Goal: Task Accomplishment & Management: Manage account settings

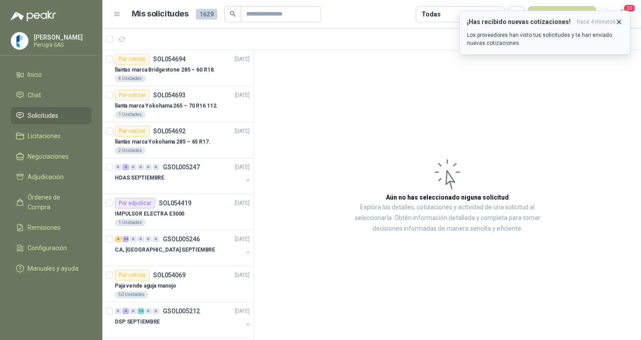
click at [617, 24] on icon "button" at bounding box center [619, 22] width 8 height 8
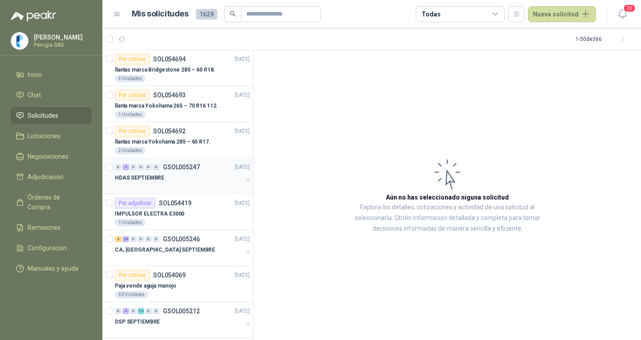
click at [194, 181] on div "HDAS SEPTIEMBRE" at bounding box center [179, 178] width 128 height 11
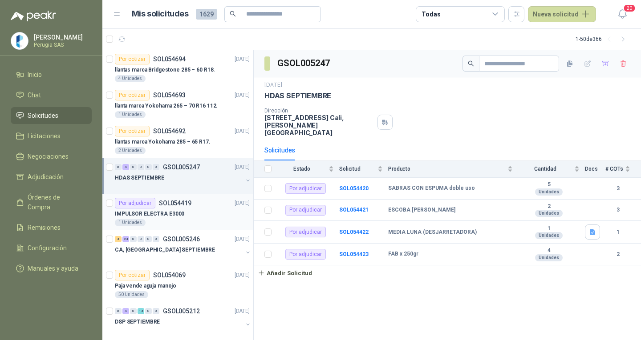
click at [186, 211] on div "IMPULSOR ELECTRA E3000" at bounding box center [182, 214] width 135 height 11
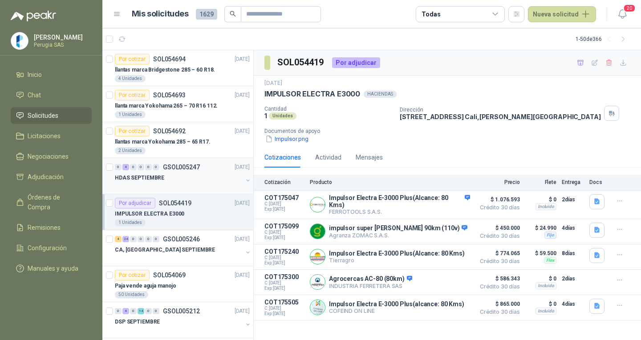
click at [163, 178] on div "HDAS SEPTIEMBRE" at bounding box center [179, 178] width 128 height 11
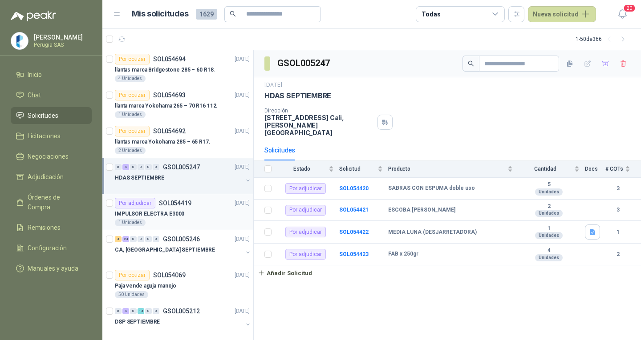
click at [172, 221] on div "1 Unidades" at bounding box center [182, 222] width 135 height 7
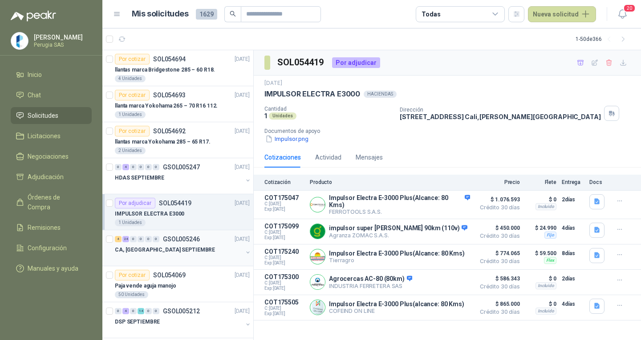
click at [172, 253] on div "CA, [GEOGRAPHIC_DATA] SEPTIEMBRE" at bounding box center [179, 250] width 128 height 11
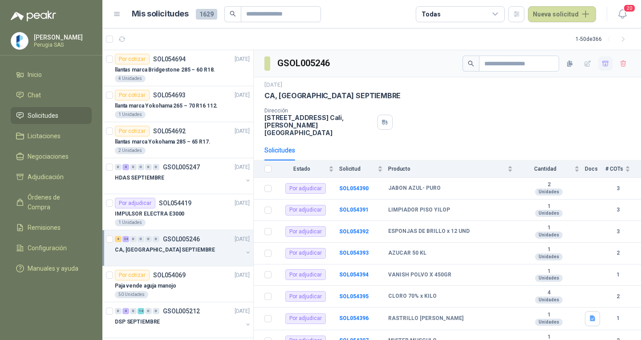
click at [602, 65] on icon "button" at bounding box center [605, 63] width 6 height 5
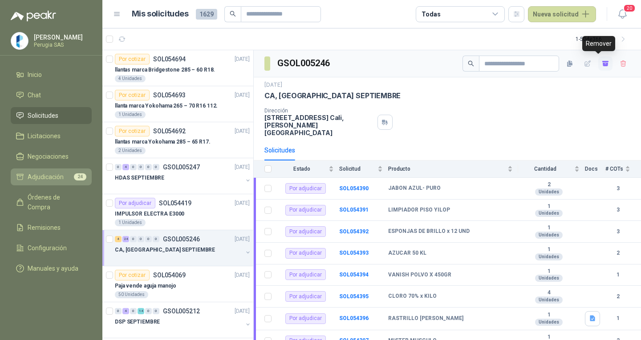
click at [65, 172] on link "Adjudicación 24" at bounding box center [51, 177] width 81 height 17
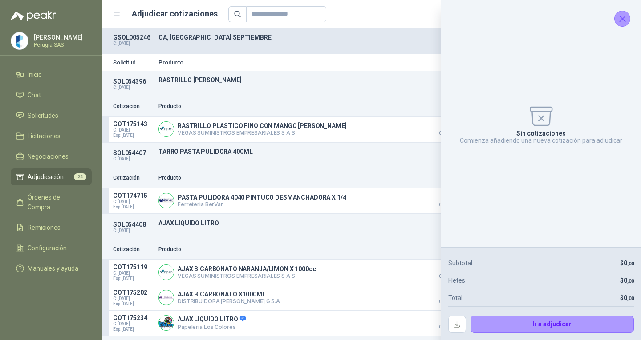
drag, startPoint x: 534, startPoint y: 327, endPoint x: 593, endPoint y: 57, distance: 276.1
click at [592, 59] on aside "Sin cotizaciones Comienza añadiendo una nueva cotización para adjudicar Subtota…" at bounding box center [540, 170] width 200 height 340
click at [624, 13] on icon "Cerrar" at bounding box center [622, 18] width 11 height 11
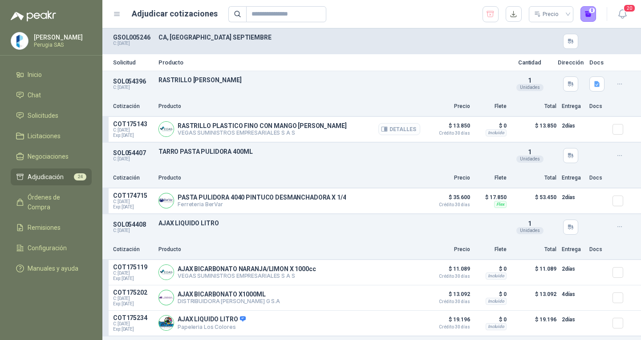
click at [379, 125] on button "Detalles" at bounding box center [399, 129] width 42 height 12
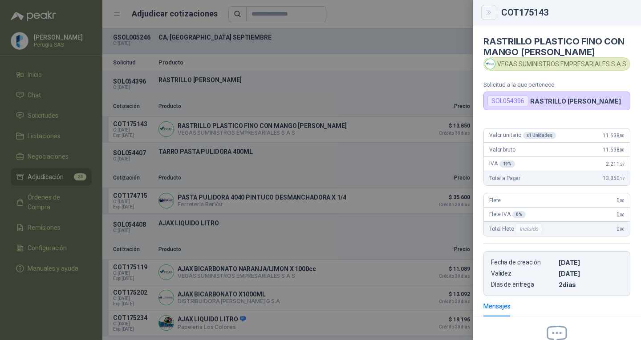
click at [488, 9] on icon "Close" at bounding box center [489, 13] width 8 height 8
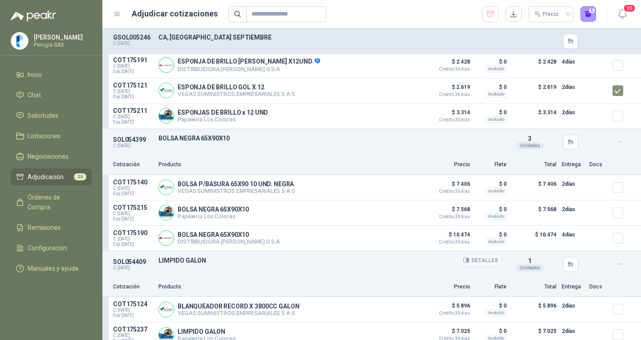
scroll to position [578, 0]
click at [603, 188] on article "COT175140 C: [DATE] Exp: [DATE] BOLSA P/BASURA 65X90 10 UND. NEGRA VEGAS SUMINI…" at bounding box center [371, 187] width 538 height 25
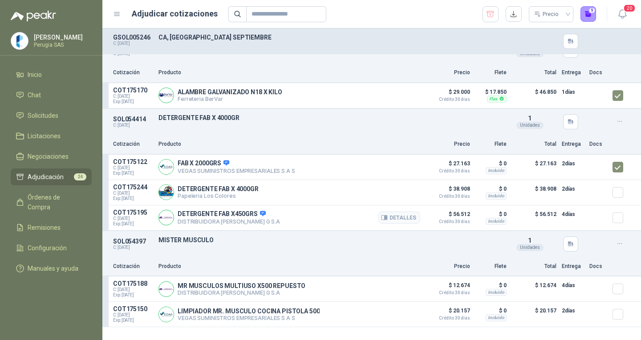
scroll to position [934, 0]
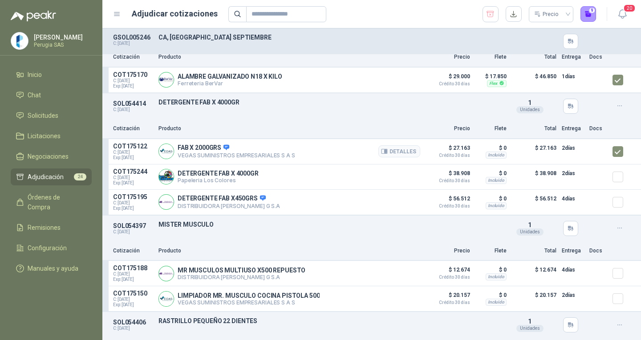
drag, startPoint x: 227, startPoint y: 152, endPoint x: 223, endPoint y: 147, distance: 6.1
click at [225, 149] on icon at bounding box center [226, 147] width 7 height 7
click at [406, 156] on button "Detalles" at bounding box center [399, 151] width 42 height 12
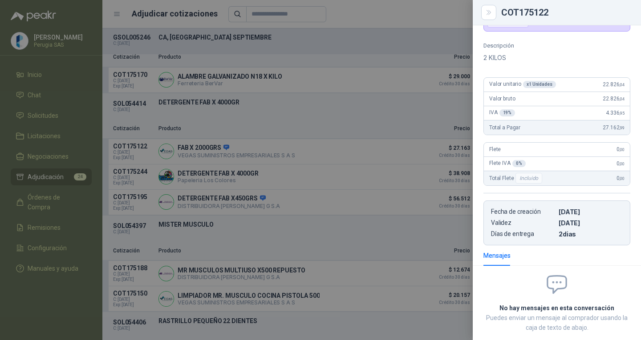
scroll to position [0, 0]
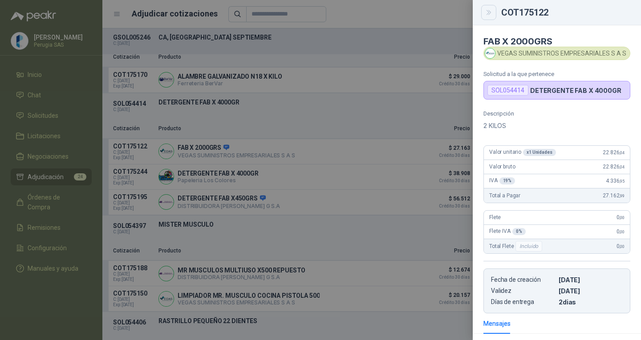
click at [488, 16] on icon "Close" at bounding box center [489, 13] width 8 height 8
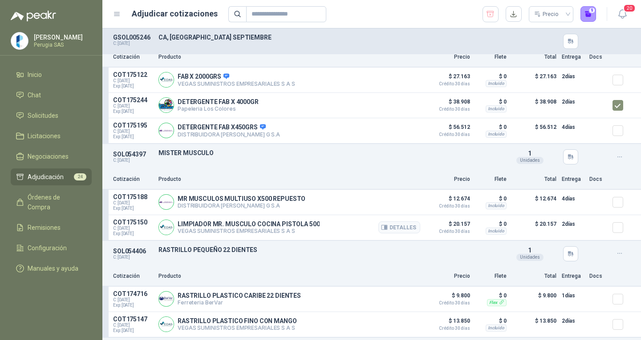
scroll to position [1023, 0]
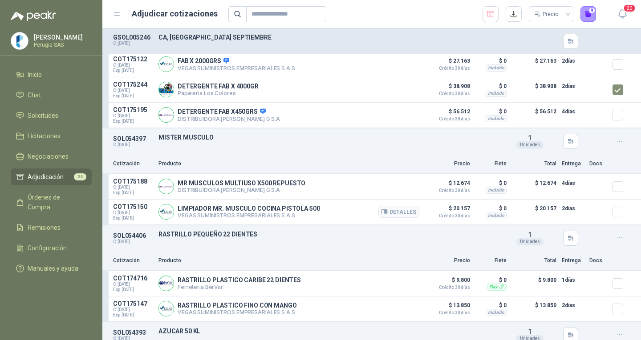
click at [604, 216] on article "COT175150 C: [DATE] Exp: [DATE] LIMPIADOR MR. MUSCULO COCINA PISTOLA 500 VEGAS …" at bounding box center [371, 212] width 538 height 25
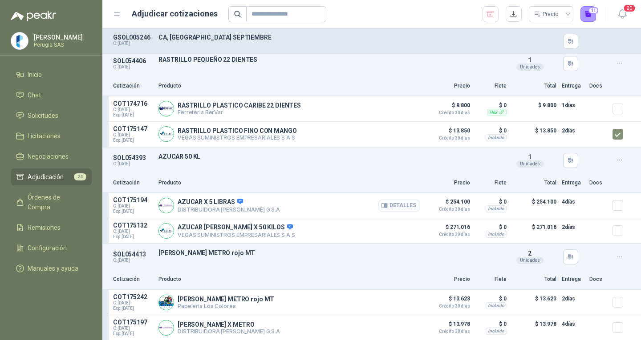
scroll to position [1201, 0]
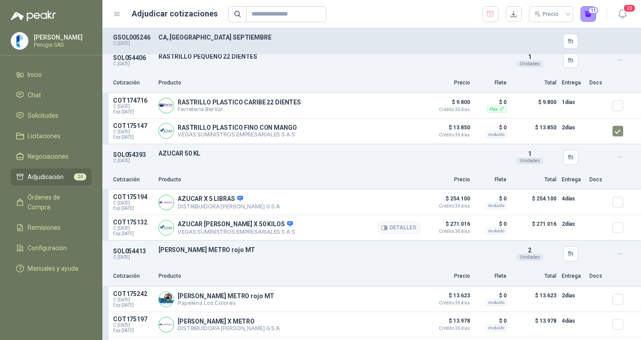
click at [617, 236] on div at bounding box center [621, 228] width 18 height 18
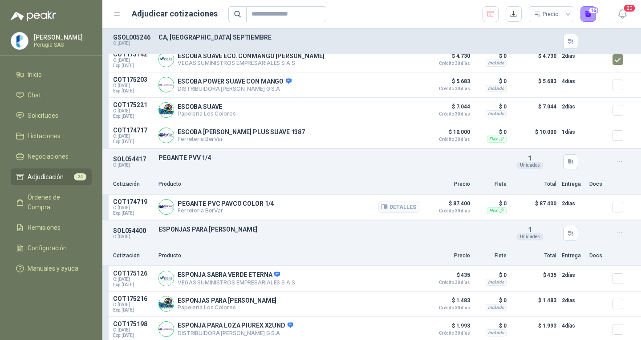
scroll to position [1824, 0]
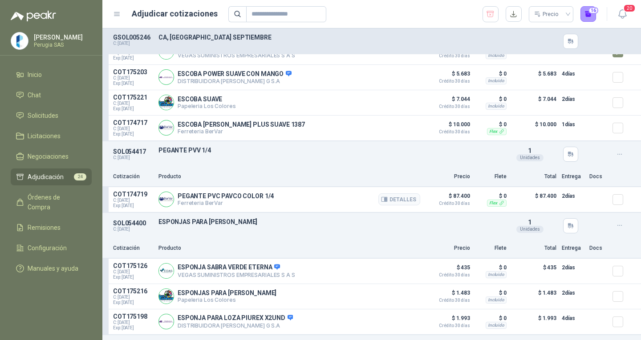
click at [618, 202] on div at bounding box center [621, 200] width 18 height 18
click at [616, 201] on div at bounding box center [621, 200] width 18 height 18
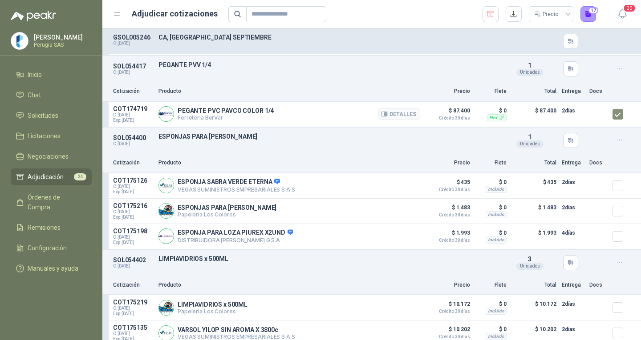
scroll to position [1913, 0]
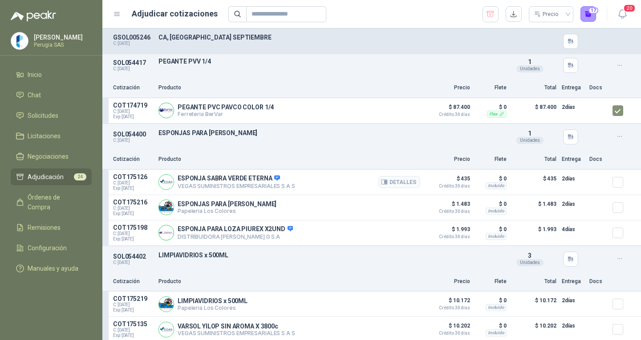
click at [614, 185] on div at bounding box center [621, 183] width 18 height 18
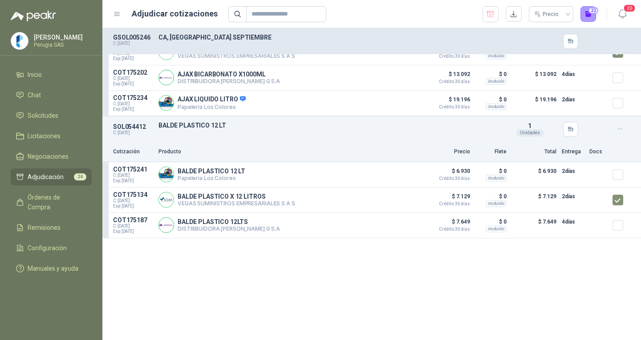
scroll to position [0, 0]
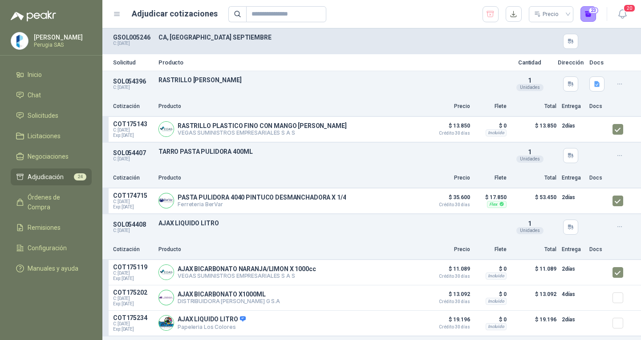
click at [596, 17] on div "20" at bounding box center [613, 14] width 34 height 14
click at [593, 16] on button "23" at bounding box center [588, 14] width 16 height 16
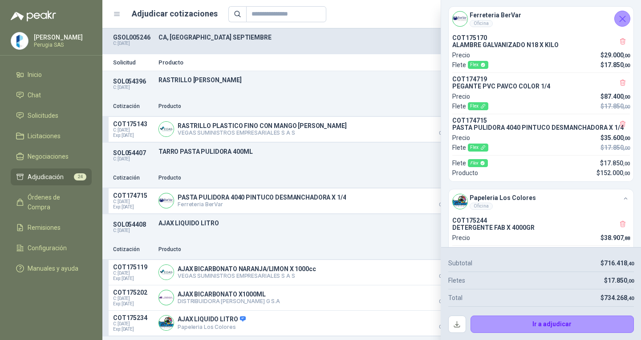
scroll to position [445, 0]
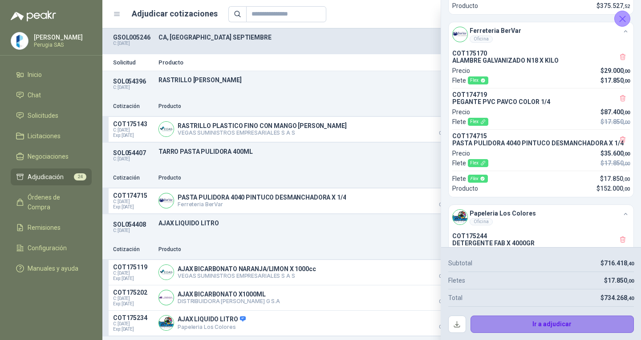
click at [541, 331] on button "Ir a adjudicar" at bounding box center [552, 325] width 164 height 18
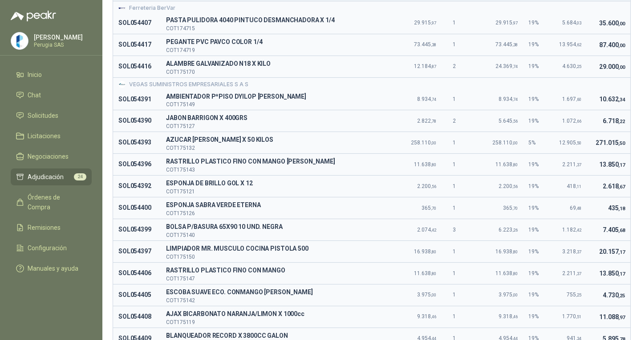
scroll to position [0, 0]
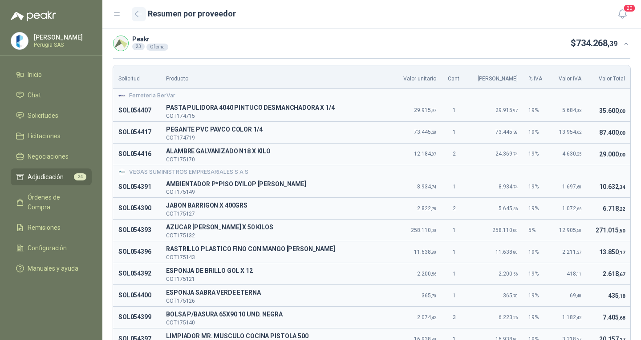
click at [138, 16] on icon "button" at bounding box center [139, 14] width 8 height 7
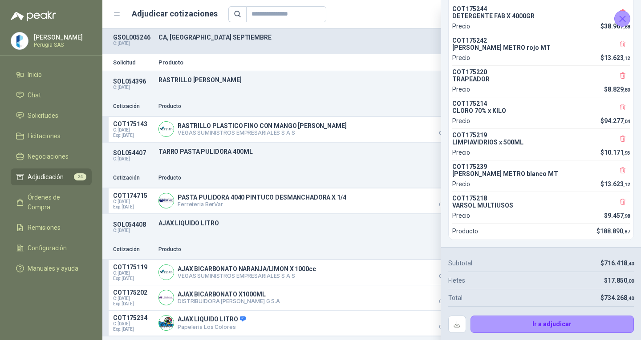
scroll to position [693, 0]
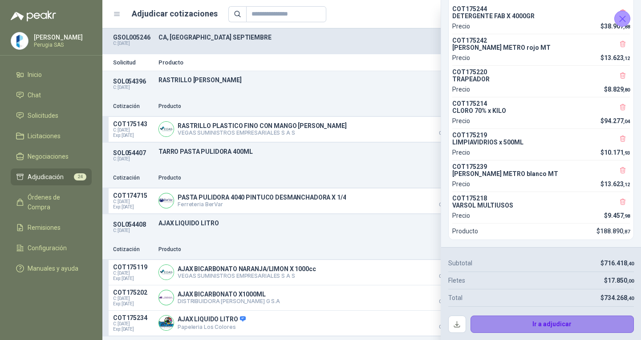
click at [557, 333] on button "Ir a adjudicar" at bounding box center [552, 325] width 164 height 18
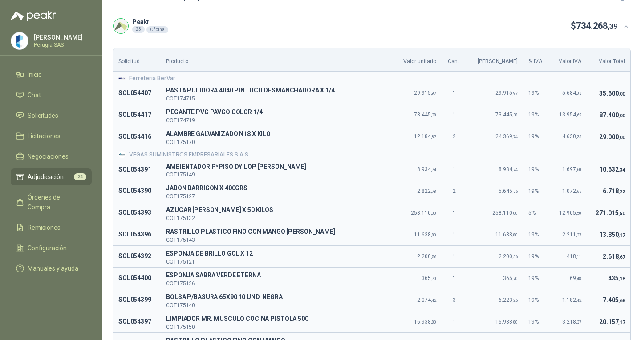
scroll to position [0, 0]
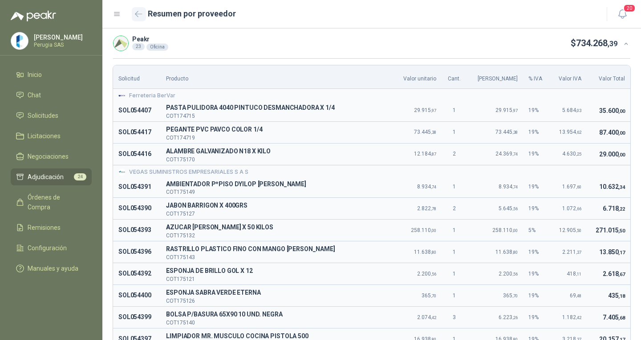
click at [133, 12] on button "button" at bounding box center [139, 14] width 14 height 14
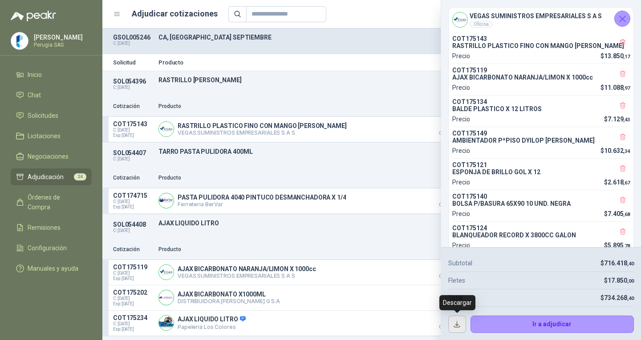
click at [455, 326] on button "button" at bounding box center [457, 325] width 18 height 18
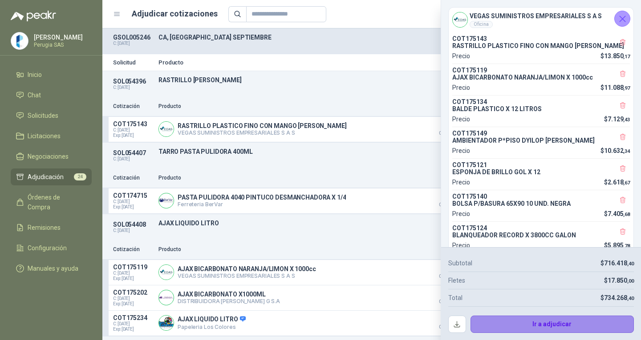
click at [553, 322] on button "Ir a adjudicar" at bounding box center [552, 325] width 164 height 18
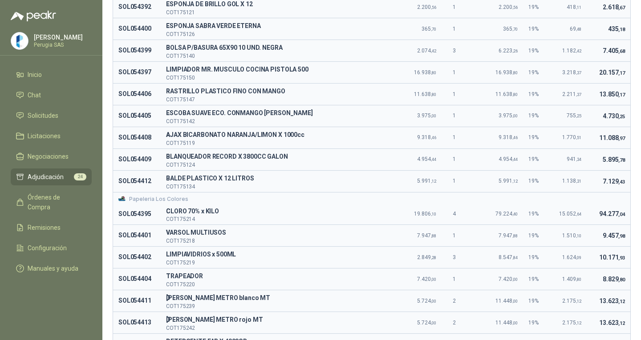
scroll to position [391, 0]
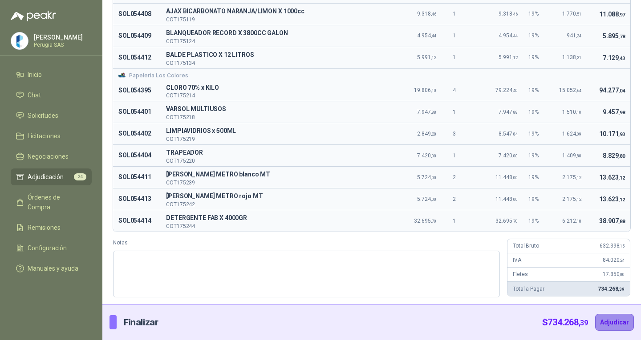
click at [607, 330] on button "Adjudicar" at bounding box center [614, 322] width 39 height 17
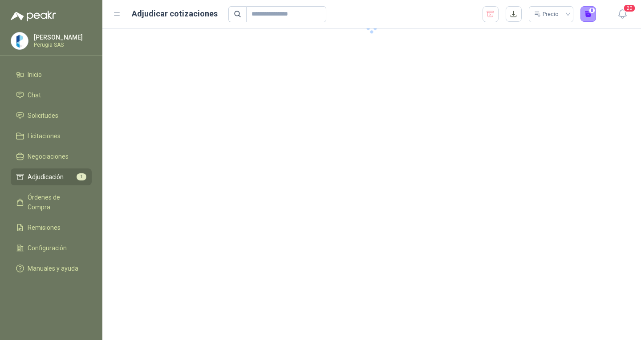
scroll to position [0, 0]
drag, startPoint x: 607, startPoint y: 330, endPoint x: 605, endPoint y: 324, distance: 6.1
click at [605, 324] on section at bounding box center [371, 184] width 538 height 312
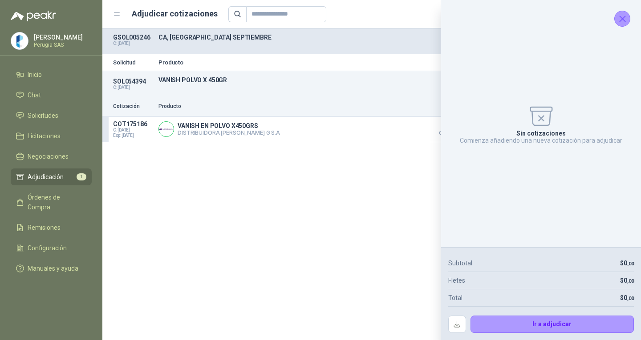
click at [299, 266] on div "Solicitud Producto Cantidad Dirección Docs SOL054394 C: [DATE] VANISH POLVO X 4…" at bounding box center [371, 184] width 538 height 312
click at [618, 16] on icon "Cerrar" at bounding box center [622, 18] width 11 height 11
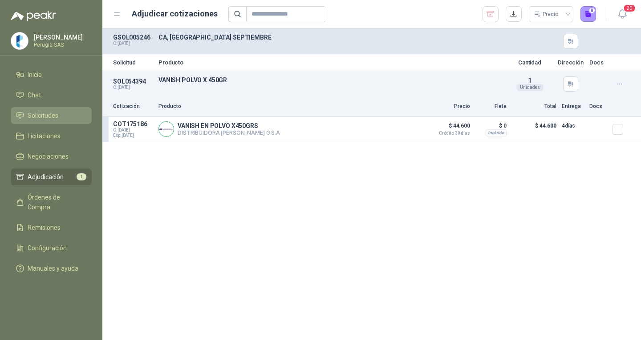
click at [40, 120] on span "Solicitudes" at bounding box center [43, 116] width 31 height 10
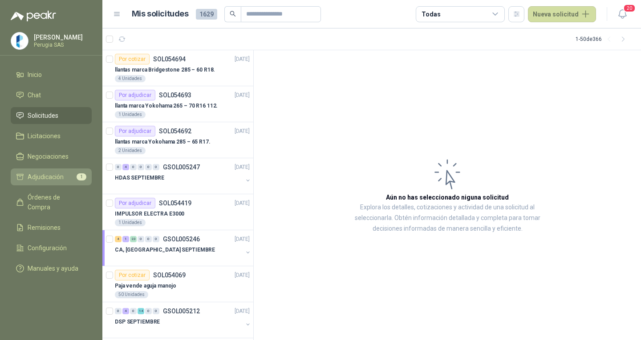
click at [51, 181] on span "Adjudicación" at bounding box center [46, 177] width 36 height 10
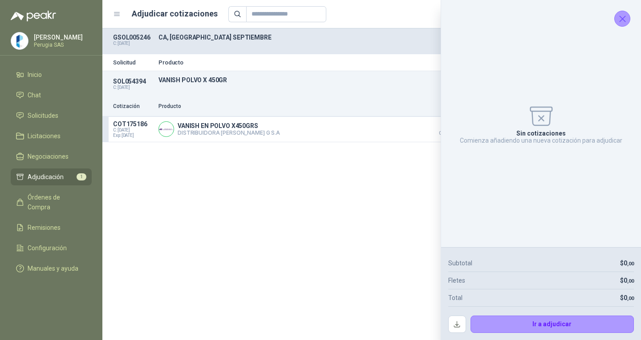
drag, startPoint x: 624, startPoint y: 20, endPoint x: 517, endPoint y: 2, distance: 108.3
click at [623, 20] on icon "Cerrar" at bounding box center [622, 19] width 6 height 6
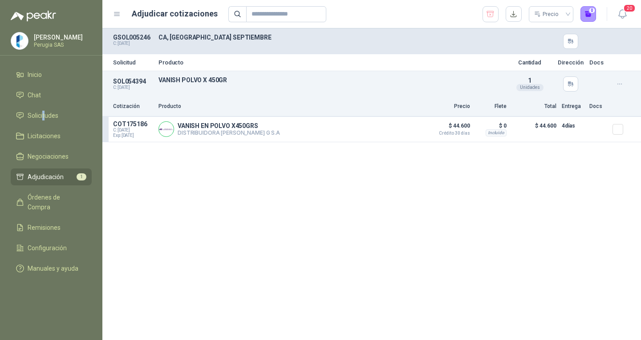
click at [44, 107] on ul "Inicio Chat Solicitudes Licitaciones Negociaciones Adjudicación 1 Órdenes de Co…" at bounding box center [51, 173] width 102 height 214
click at [44, 116] on span "Solicitudes" at bounding box center [43, 116] width 31 height 10
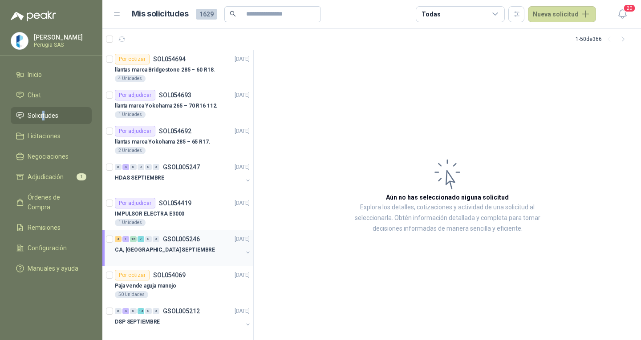
click at [189, 249] on div "CA, [GEOGRAPHIC_DATA] SEPTIEMBRE" at bounding box center [179, 250] width 128 height 11
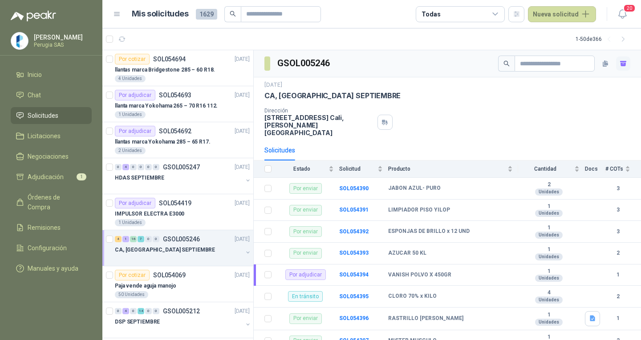
drag, startPoint x: 625, startPoint y: 63, endPoint x: 619, endPoint y: 62, distance: 5.4
click at [623, 62] on div "GSOL005246" at bounding box center [447, 63] width 387 height 27
drag, startPoint x: 615, startPoint y: 62, endPoint x: 403, endPoint y: 4, distance: 220.1
click at [619, 63] on icon "button" at bounding box center [623, 64] width 8 height 8
click at [162, 202] on p "SOL054419" at bounding box center [175, 203] width 32 height 6
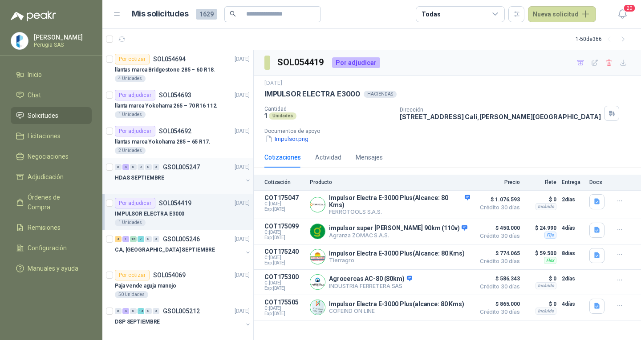
click at [186, 167] on p "GSOL005247" at bounding box center [181, 167] width 37 height 6
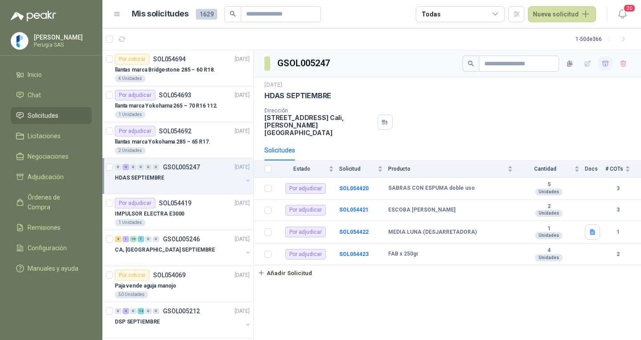
click at [608, 61] on button "button" at bounding box center [605, 64] width 14 height 14
click at [56, 177] on span "Adjudicación" at bounding box center [46, 177] width 36 height 10
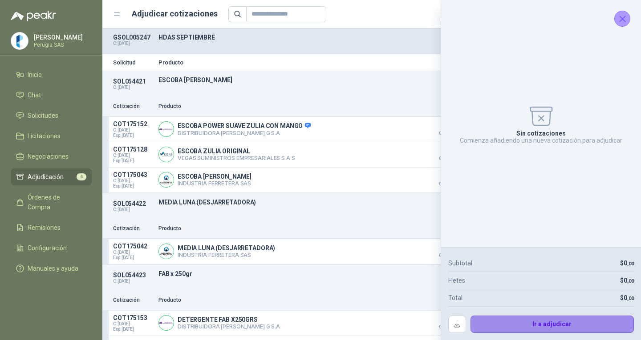
click at [565, 328] on button "Ir a adjudicar" at bounding box center [552, 325] width 164 height 18
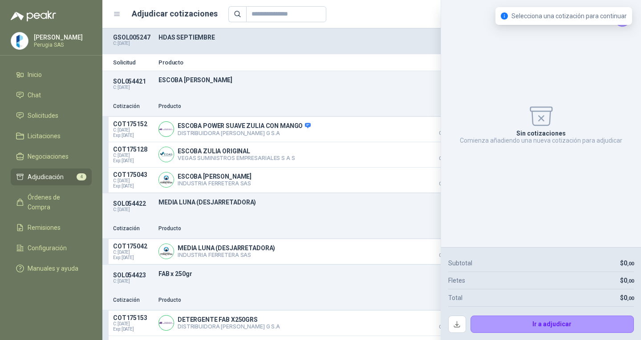
click at [621, 27] on div "Sin cotizaciones Comienza añadiendo una nueva cotización para adjudicar" at bounding box center [541, 123] width 186 height 233
click at [622, 27] on div "Sin cotizaciones Comienza añadiendo una nueva cotización para adjudicar" at bounding box center [541, 123] width 186 height 233
click at [623, 21] on div "Selecciona una cotización para continuar" at bounding box center [563, 16] width 137 height 18
click at [366, 38] on p "HDAS SEPTIEMBRE" at bounding box center [329, 37] width 343 height 7
click at [620, 25] on button "Cerrar" at bounding box center [622, 19] width 16 height 16
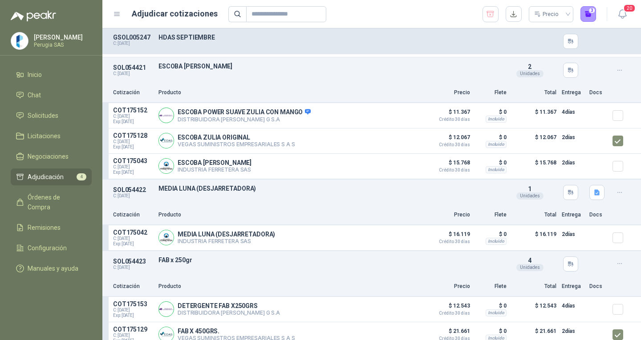
scroll to position [147, 0]
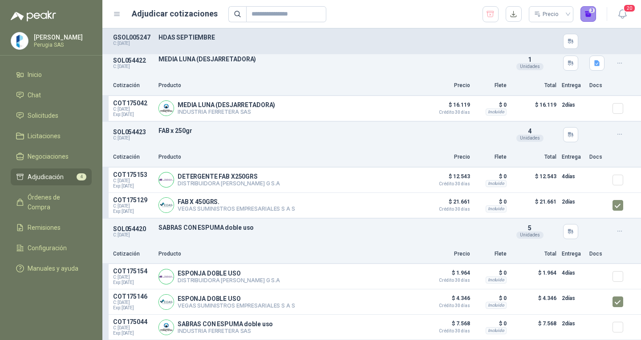
click at [591, 14] on button "3" at bounding box center [588, 14] width 16 height 16
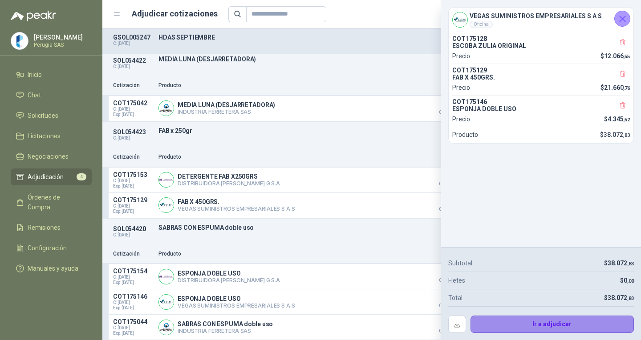
click at [554, 330] on button "Ir a adjudicar" at bounding box center [552, 325] width 164 height 18
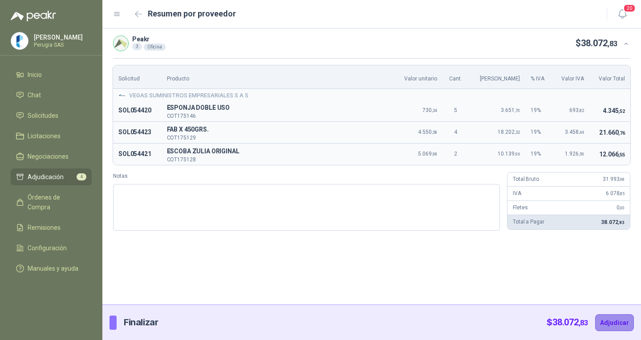
click at [618, 323] on button "Adjudicar" at bounding box center [614, 323] width 39 height 17
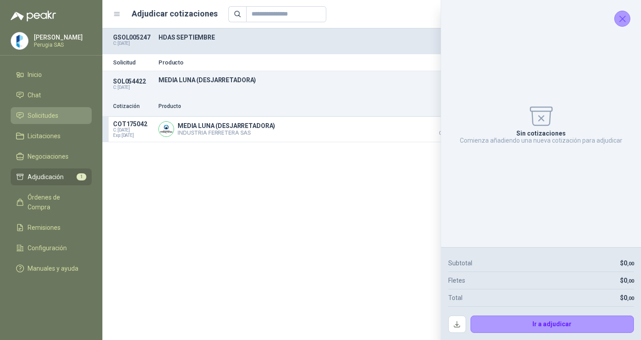
click at [41, 120] on span "Solicitudes" at bounding box center [43, 116] width 31 height 10
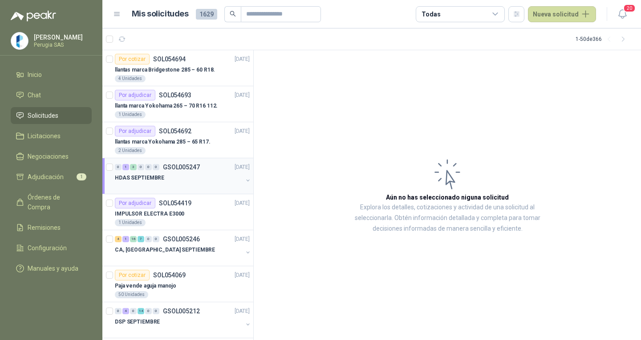
click at [177, 170] on div "0 1 3 0 0 0 GSOL005247 [DATE]" at bounding box center [183, 167] width 137 height 11
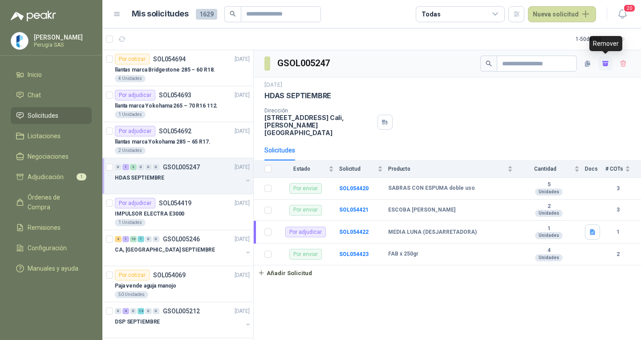
click at [604, 65] on icon "button" at bounding box center [604, 65] width 5 height 4
click at [181, 145] on p "llantas marca Yokohama 285 – 65 R17." at bounding box center [163, 142] width 96 height 8
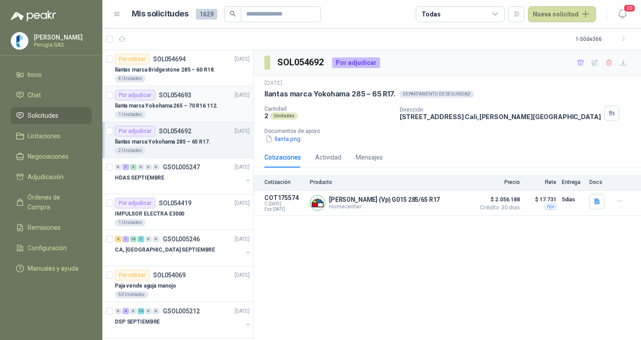
click at [182, 109] on p "llanta marca Yokohama 265 – 70 R16 112." at bounding box center [166, 106] width 103 height 8
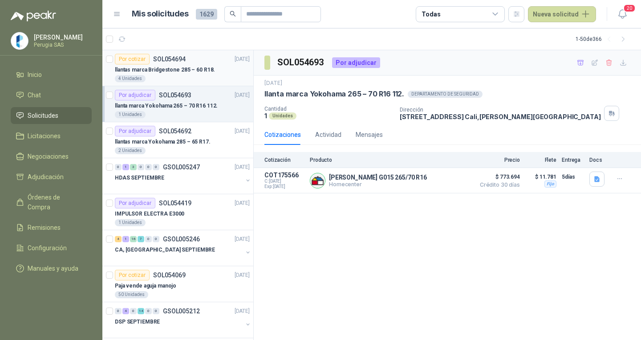
click at [178, 73] on p "llantas marca Bridgestone 285 – 60 R18." at bounding box center [165, 70] width 100 height 8
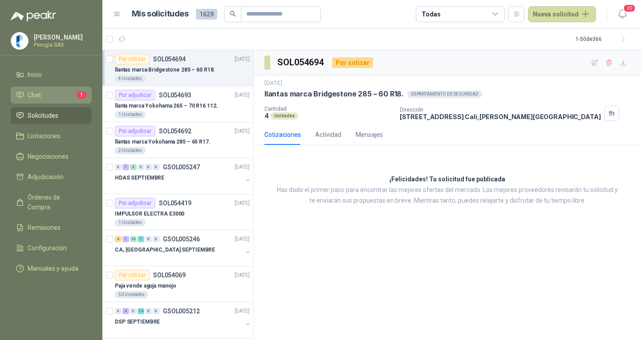
click at [57, 91] on link "Chat 1" at bounding box center [51, 95] width 81 height 17
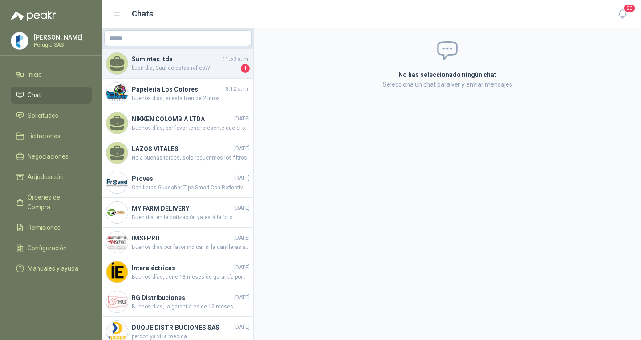
click at [174, 66] on span "buen dia, Cual de estas ref es??" at bounding box center [185, 68] width 107 height 9
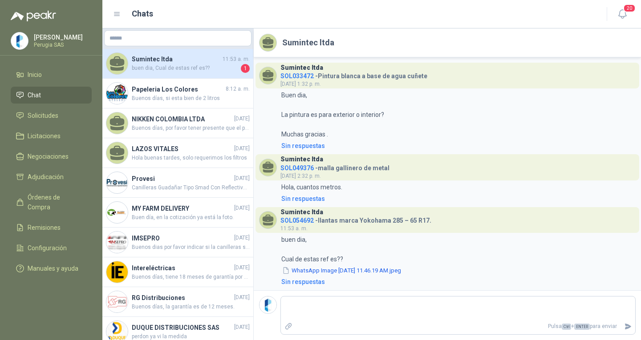
scroll to position [2, 0]
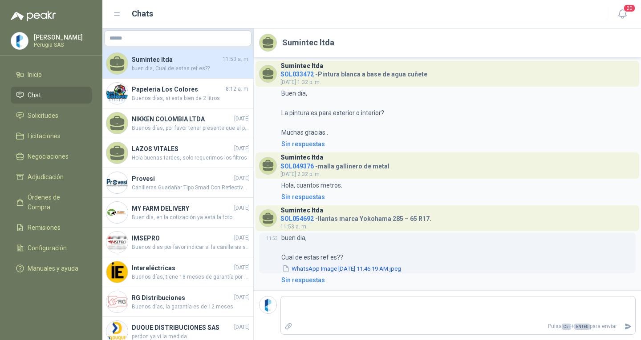
click at [301, 269] on button "WhatsApp Image [DATE] 11.46.19 AM.jpeg" at bounding box center [341, 268] width 121 height 9
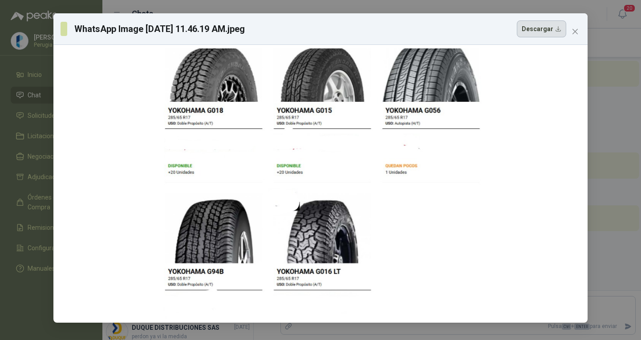
click at [565, 34] on button "Descargar" at bounding box center [541, 28] width 49 height 17
click at [569, 30] on span "Close" at bounding box center [575, 31] width 14 height 7
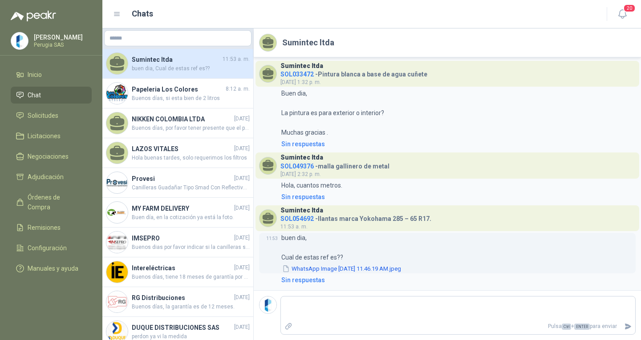
click at [359, 266] on button "WhatsApp Image [DATE] 11.46.19 AM.jpeg" at bounding box center [341, 268] width 121 height 9
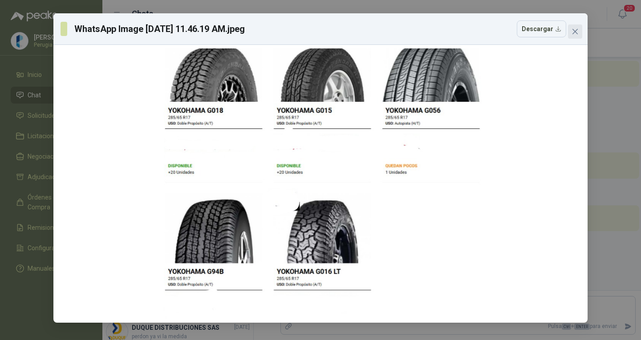
click at [571, 32] on icon "close" at bounding box center [574, 31] width 7 height 7
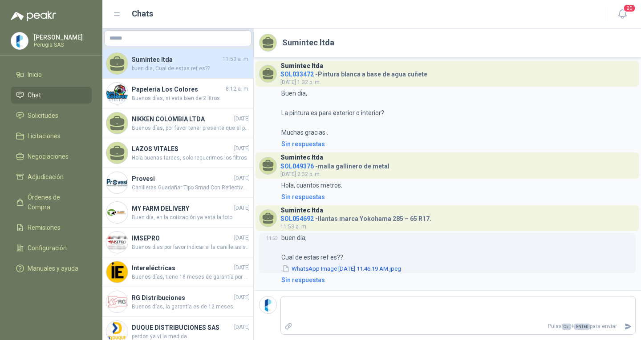
click at [343, 269] on button "WhatsApp Image [DATE] 11.46.19 AM.jpeg" at bounding box center [341, 268] width 121 height 9
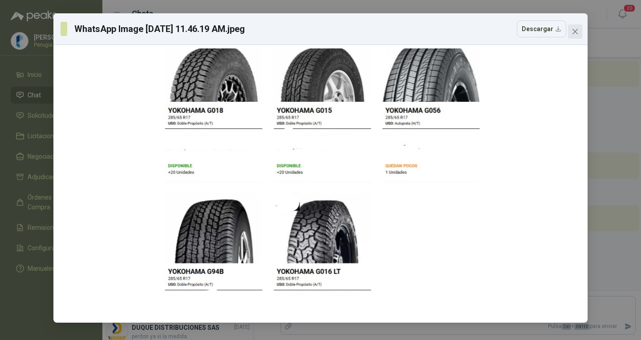
click at [575, 29] on icon "close" at bounding box center [574, 31] width 7 height 7
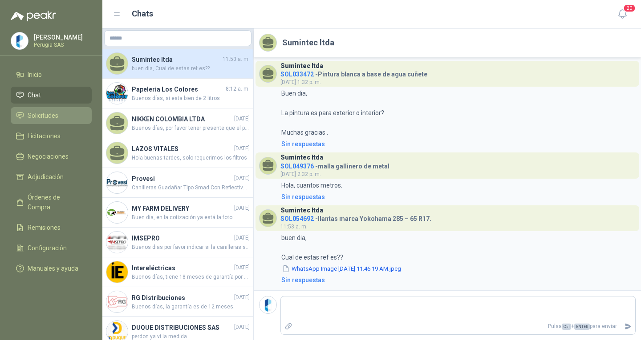
click at [36, 114] on span "Solicitudes" at bounding box center [43, 116] width 31 height 10
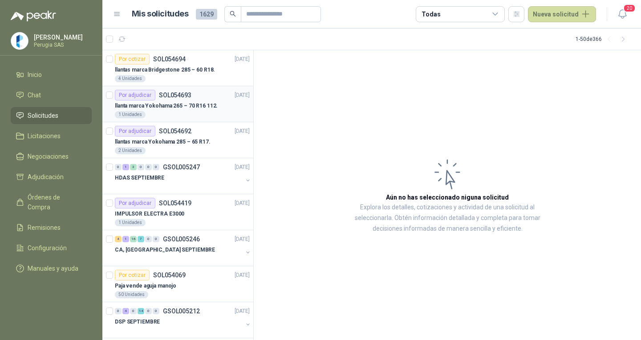
click at [180, 108] on p "llanta marca Yokohama 265 – 70 R16 112." at bounding box center [166, 106] width 103 height 8
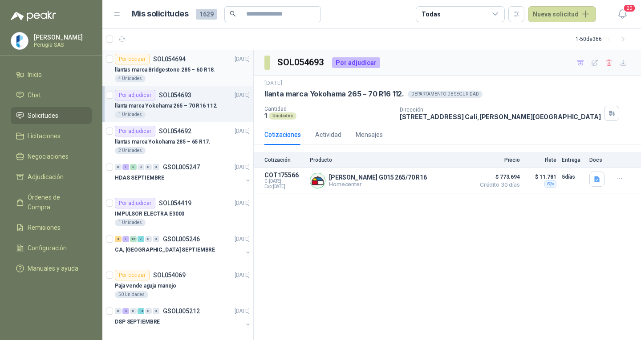
click at [162, 73] on p "llantas marca Bridgestone 285 – 60 R18." at bounding box center [165, 70] width 100 height 8
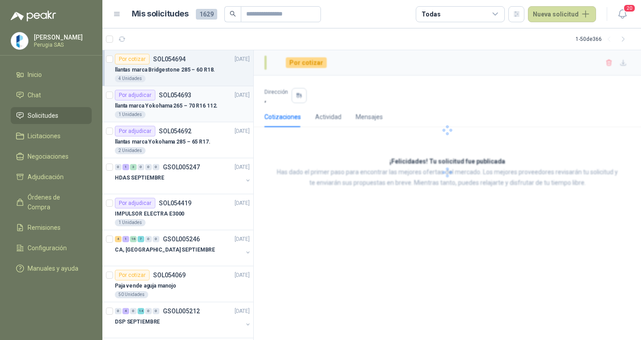
click at [162, 103] on p "llanta marca Yokohama 265 – 70 R16 112." at bounding box center [166, 106] width 103 height 8
